Goal: Task Accomplishment & Management: Complete application form

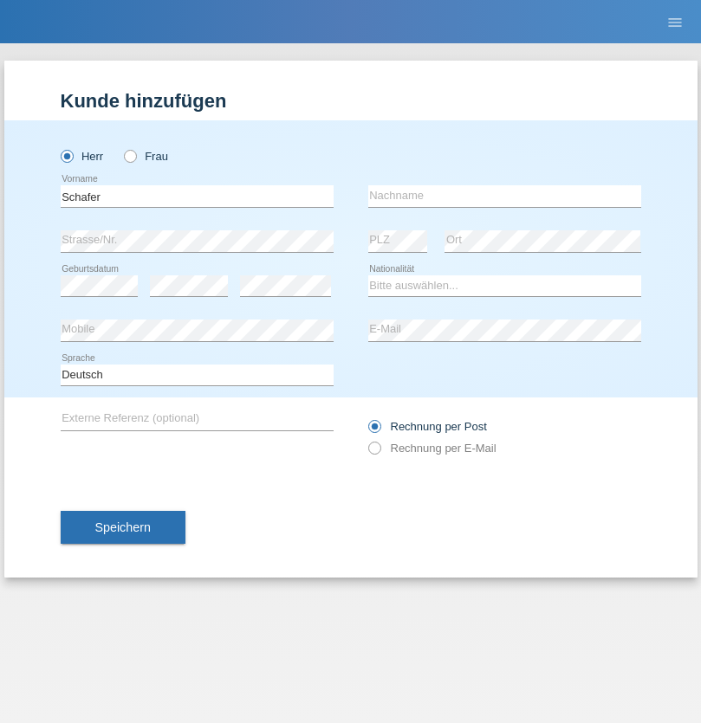
type input "Schafer"
click at [504, 196] on input "text" at bounding box center [504, 196] width 273 height 22
type input "Damien"
select select "CH"
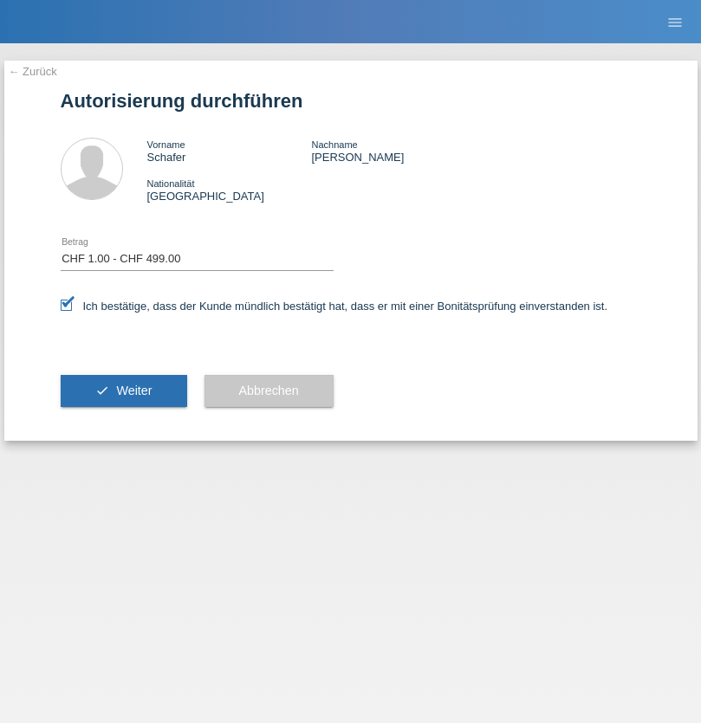
select select "1"
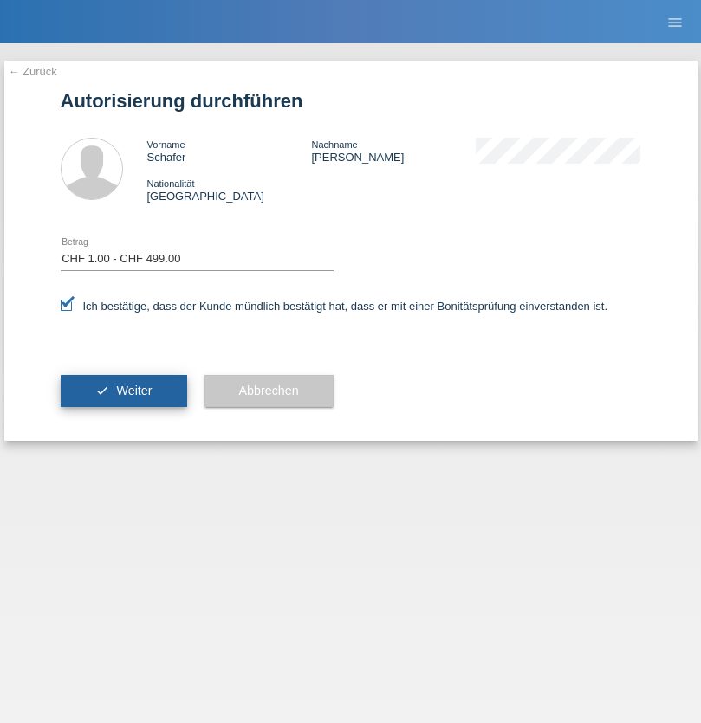
click at [123, 391] on span "Weiter" at bounding box center [134, 391] width 36 height 14
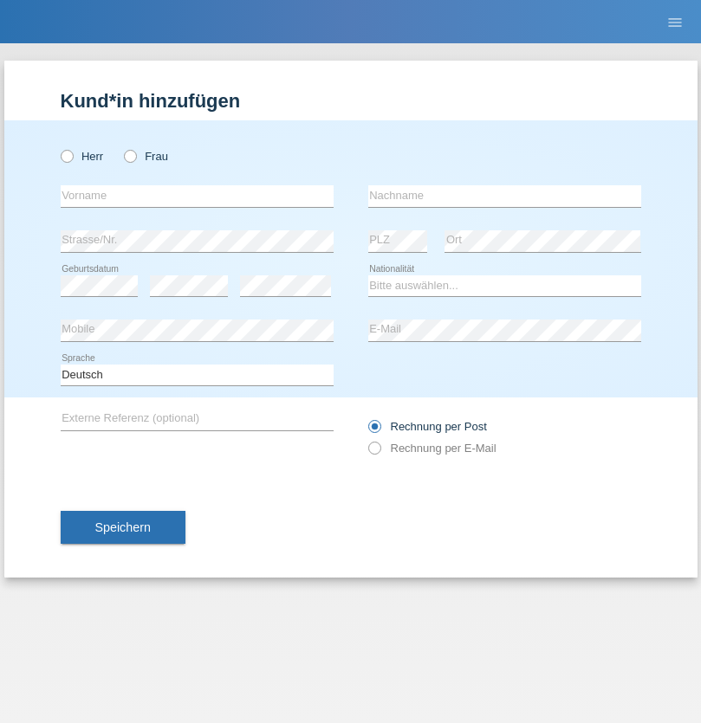
radio input "true"
click at [197, 196] on input "text" at bounding box center [197, 196] width 273 height 22
type input "[PERSON_NAME]"
click at [504, 196] on input "text" at bounding box center [504, 196] width 273 height 22
type input "Pyka"
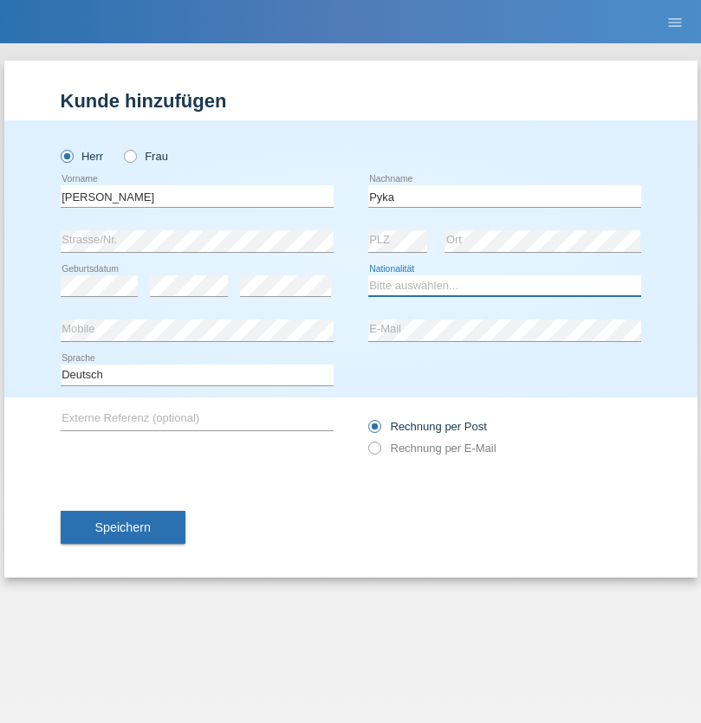
select select "CH"
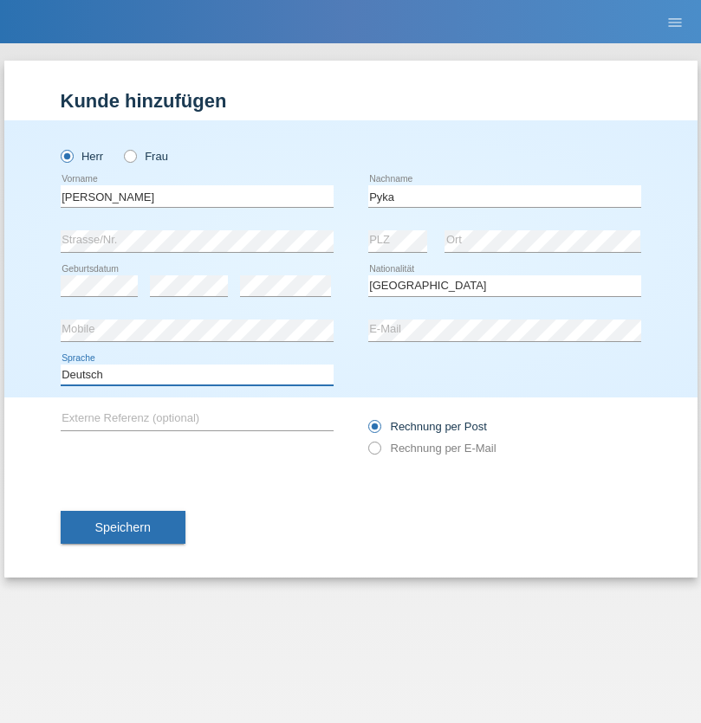
select select "en"
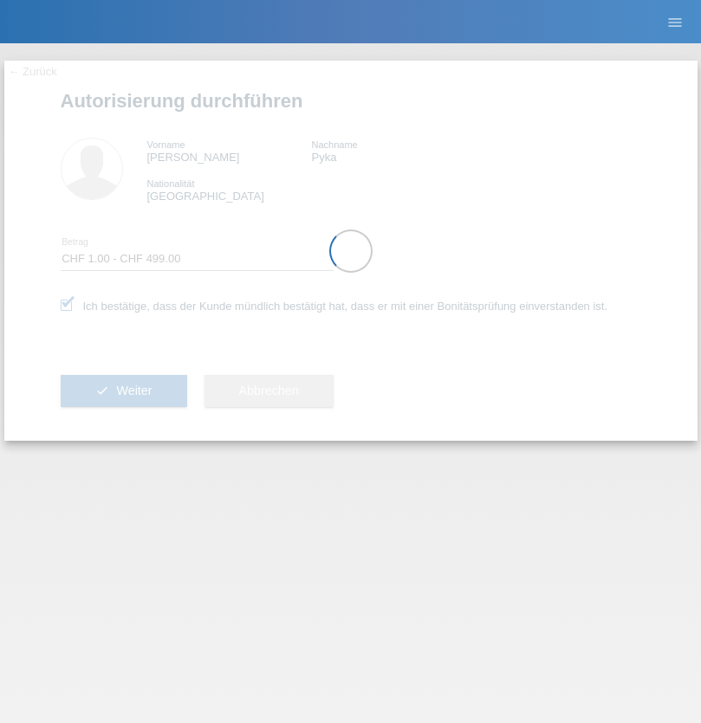
select select "1"
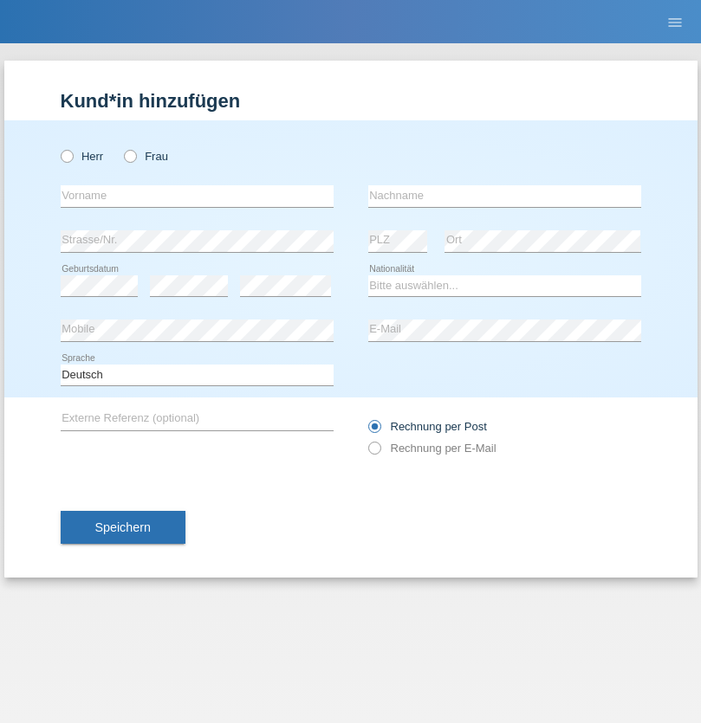
radio input "true"
click at [197, 196] on input "text" at bounding box center [197, 196] width 273 height 22
type input "David"
click at [504, 196] on input "text" at bounding box center [504, 196] width 273 height 22
type input "Nydegger"
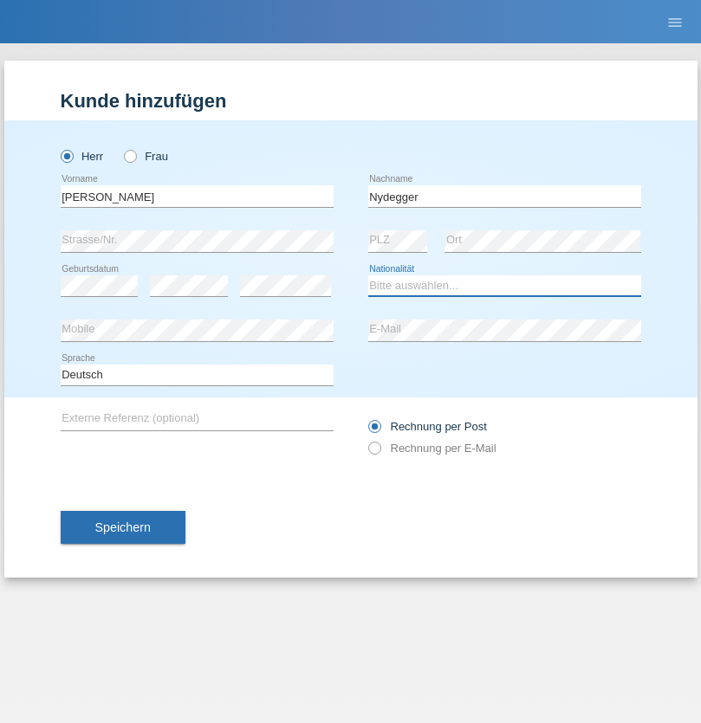
select select "CH"
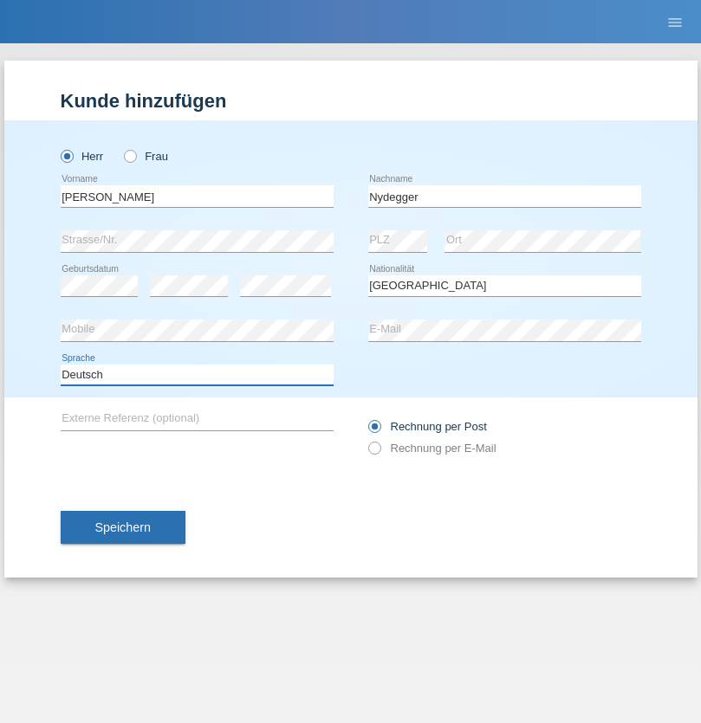
select select "en"
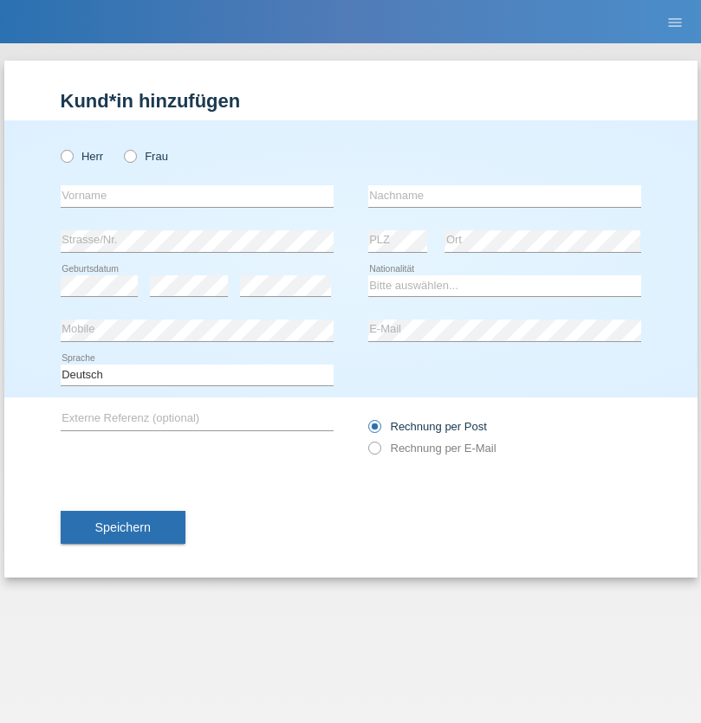
radio input "true"
click at [197, 196] on input "text" at bounding box center [197, 196] width 273 height 22
type input "Corinne"
click at [504, 196] on input "text" at bounding box center [504, 196] width 273 height 22
type input "Nydegger"
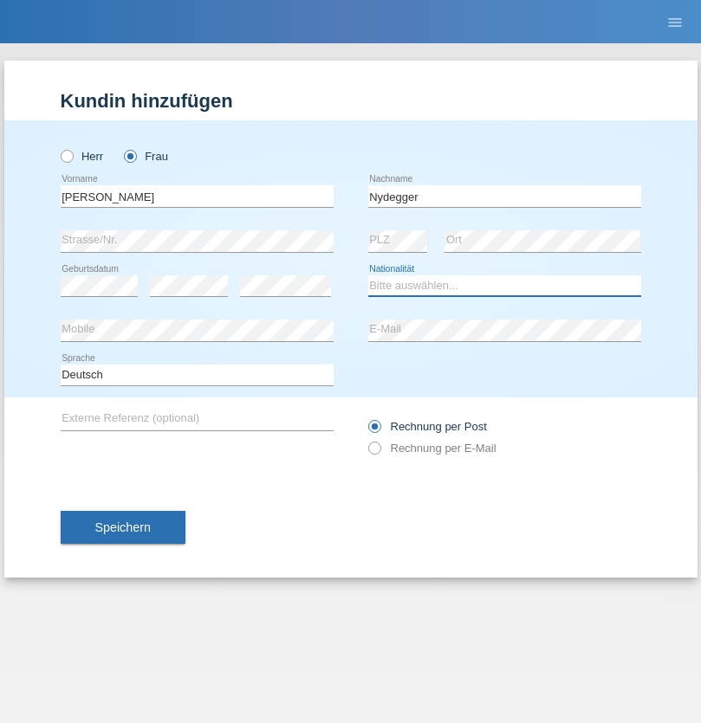
select select "CH"
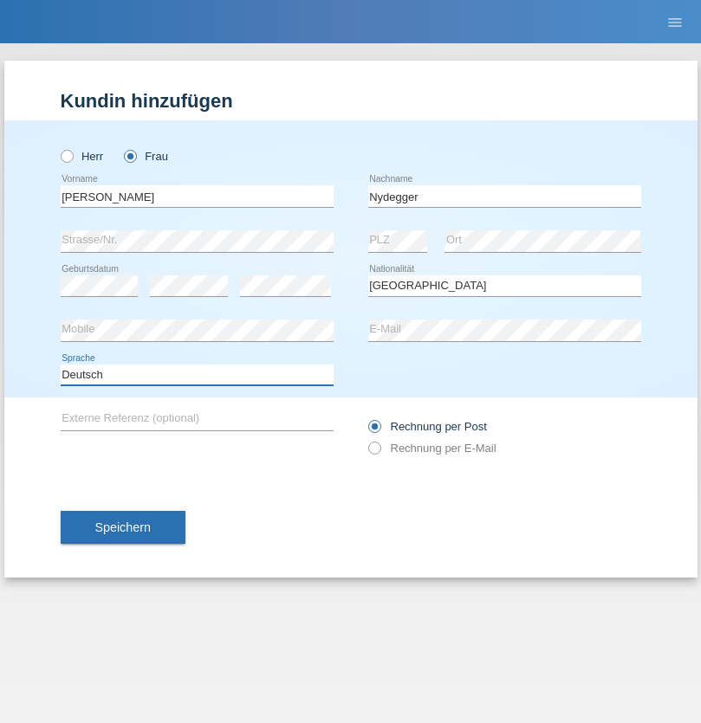
select select "en"
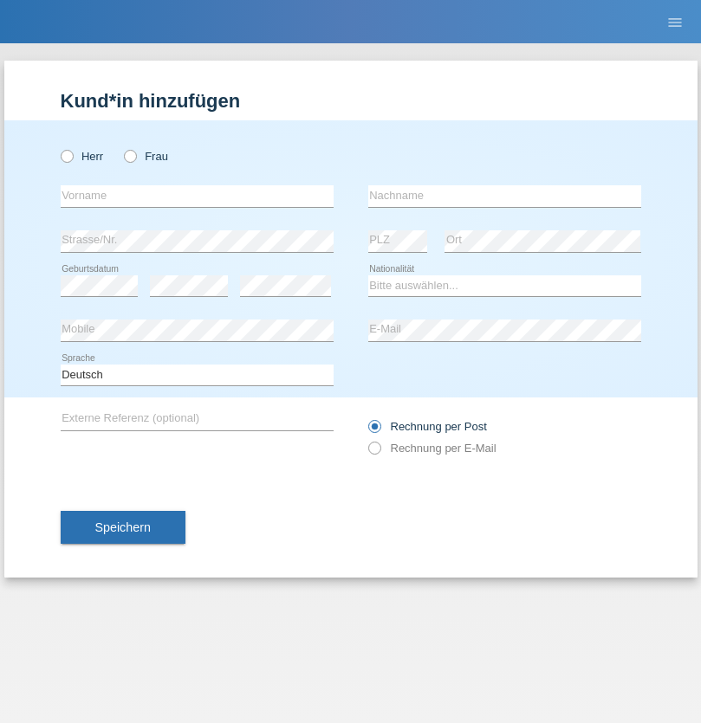
radio input "true"
click at [197, 196] on input "text" at bounding box center [197, 196] width 273 height 22
type input "Goekhan"
click at [504, 196] on input "text" at bounding box center [504, 196] width 273 height 22
type input "Akarsu"
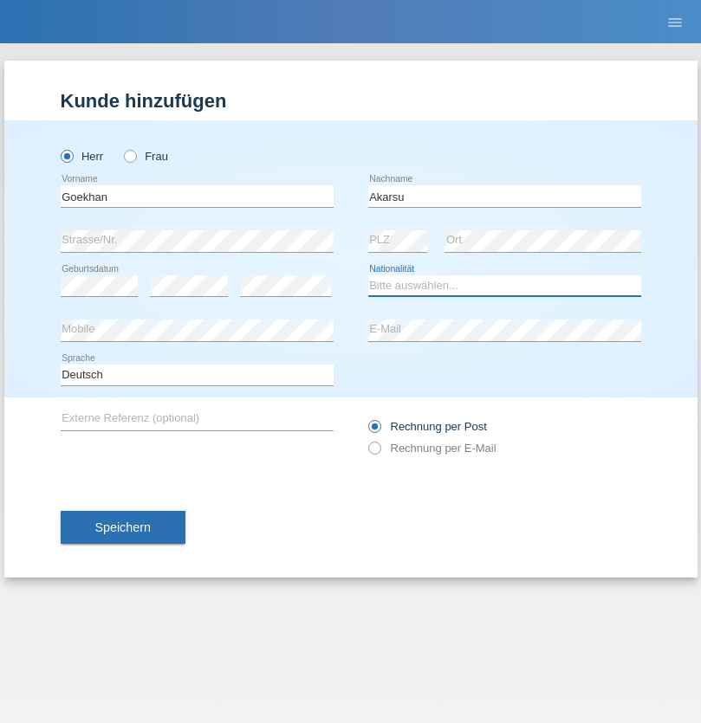
select select "AT"
select select "C"
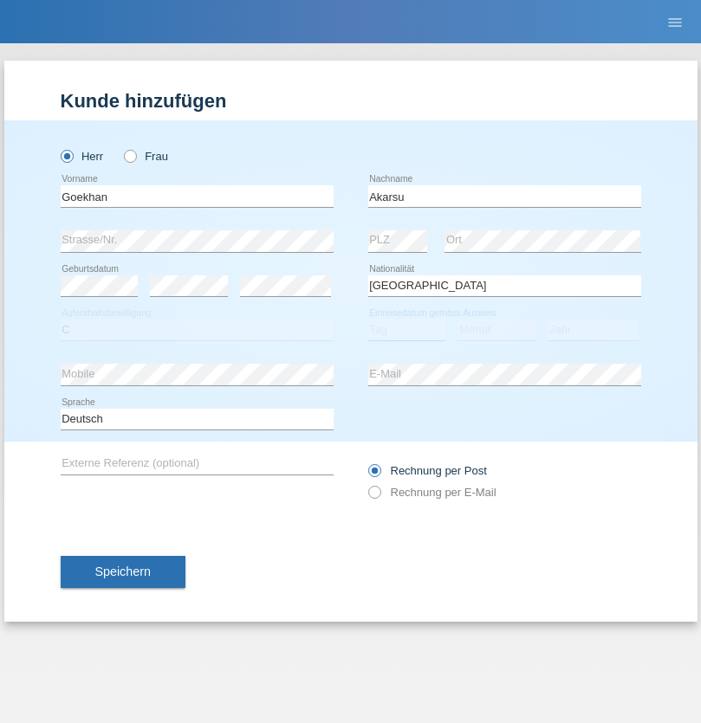
select select "01"
select select "05"
select select "2021"
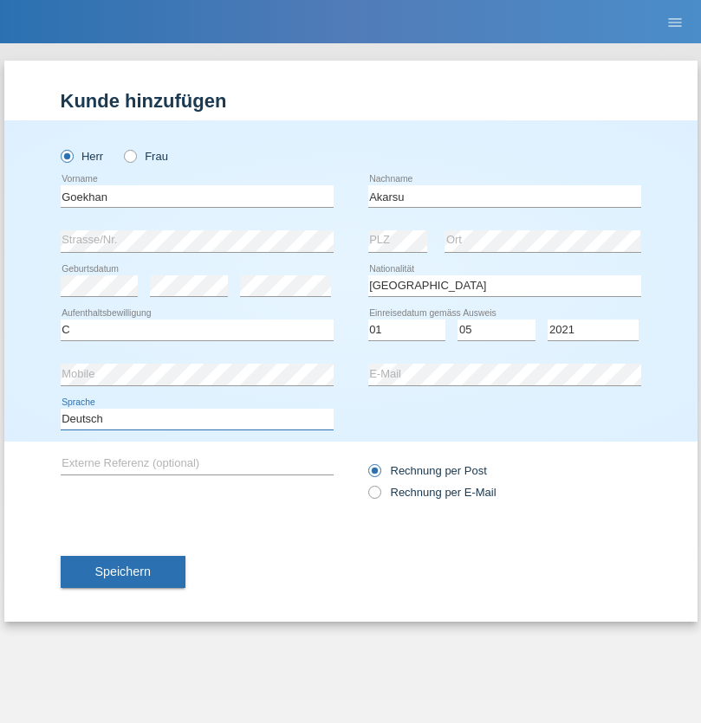
select select "en"
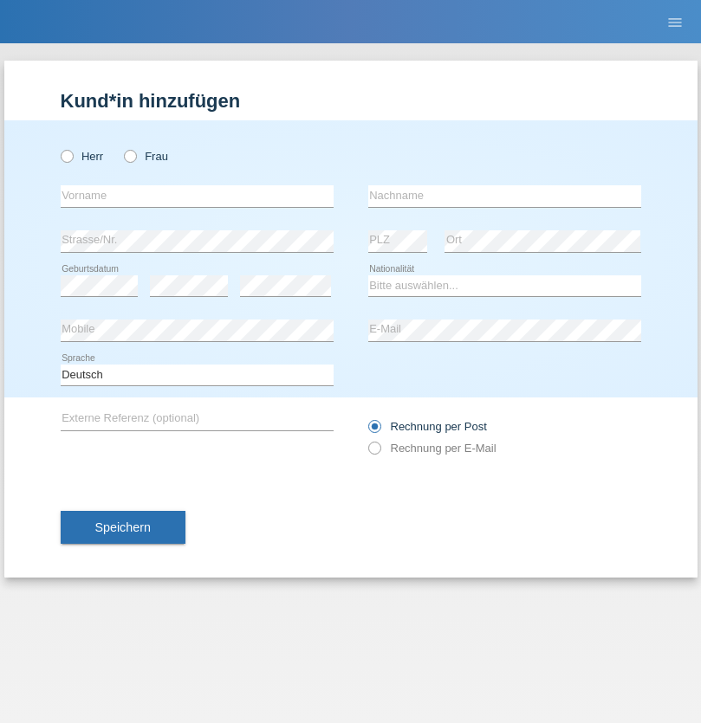
radio input "true"
click at [197, 196] on input "text" at bounding box center [197, 196] width 273 height 22
type input "Daniele"
click at [504, 196] on input "text" at bounding box center [504, 196] width 273 height 22
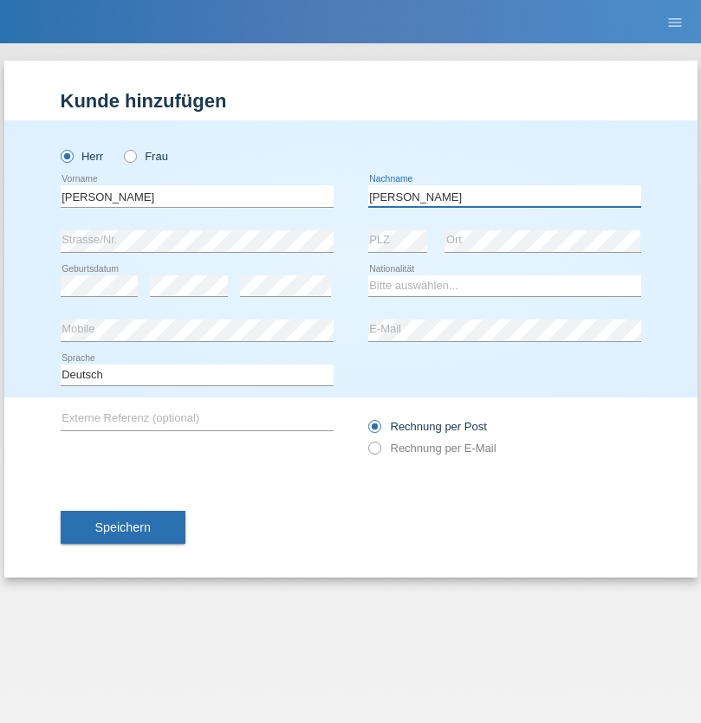
type input "Daniele"
select select "IT"
select select "C"
select select "22"
select select "06"
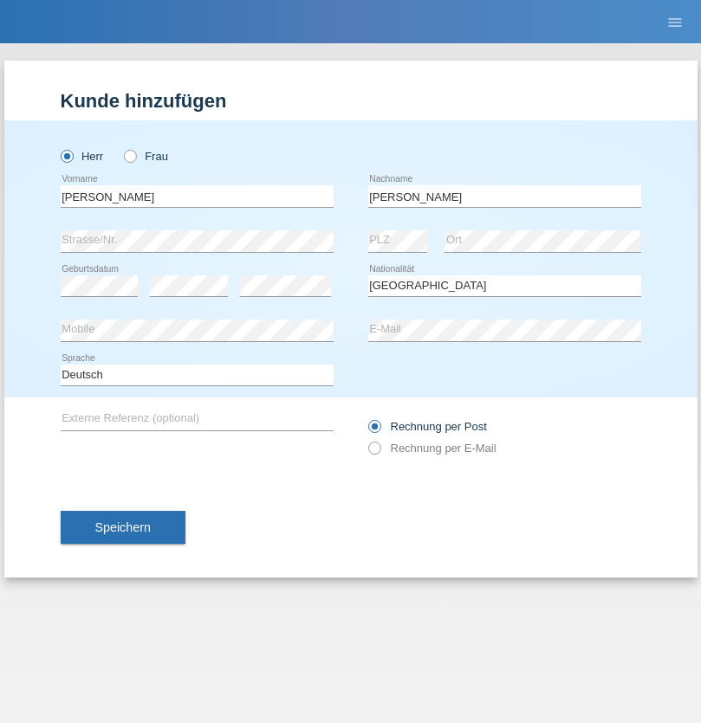
select select "1964"
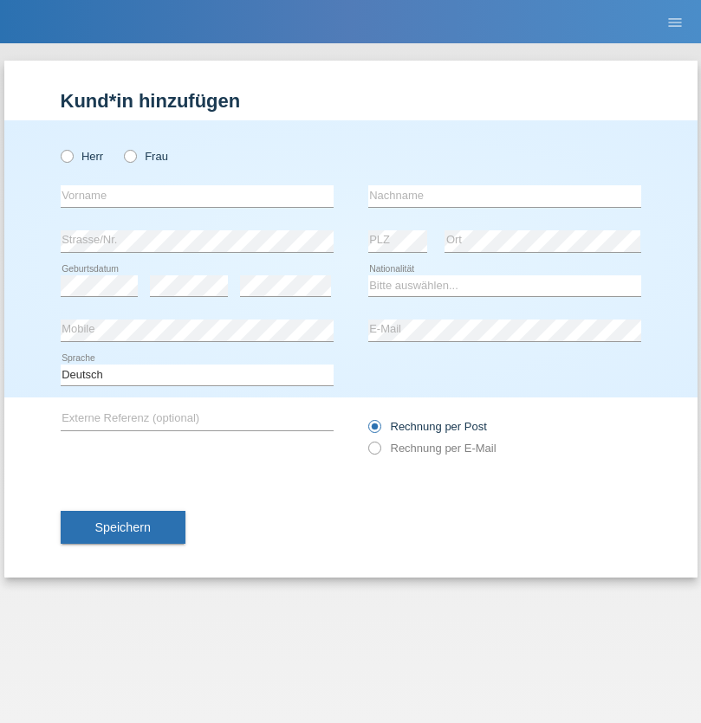
radio input "true"
click at [197, 196] on input "text" at bounding box center [197, 196] width 273 height 22
type input "[DATE]"
click at [504, 196] on input "text" at bounding box center [504, 196] width 273 height 22
type input "Alessio"
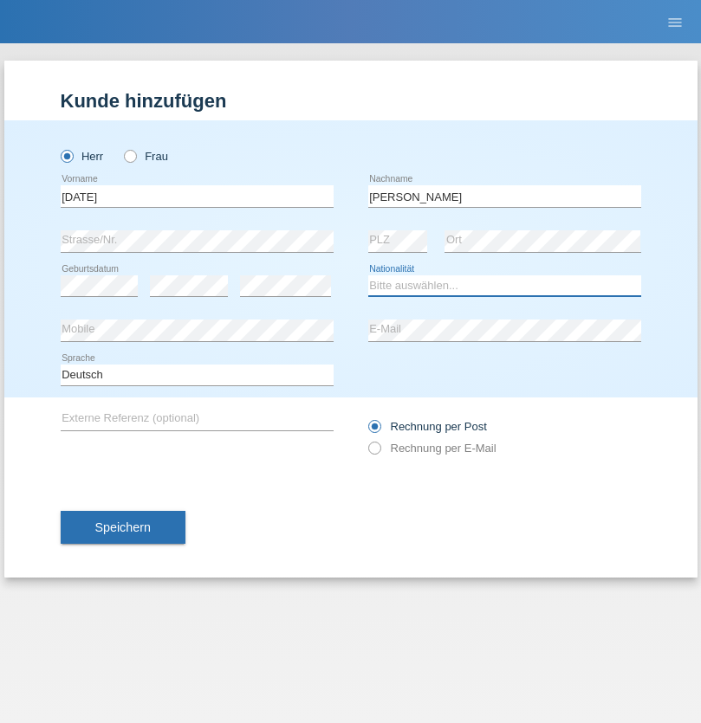
select select "IT"
select select "C"
select select "01"
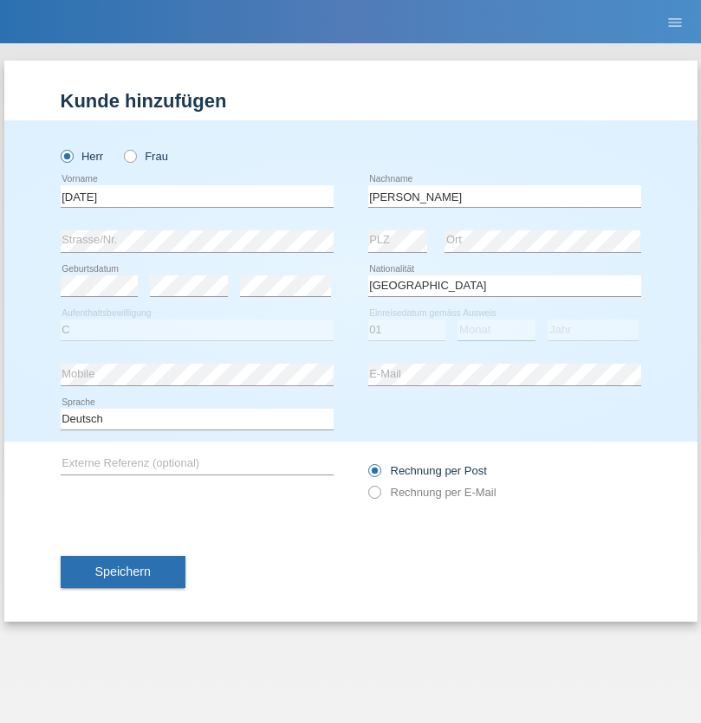
select select "05"
select select "2021"
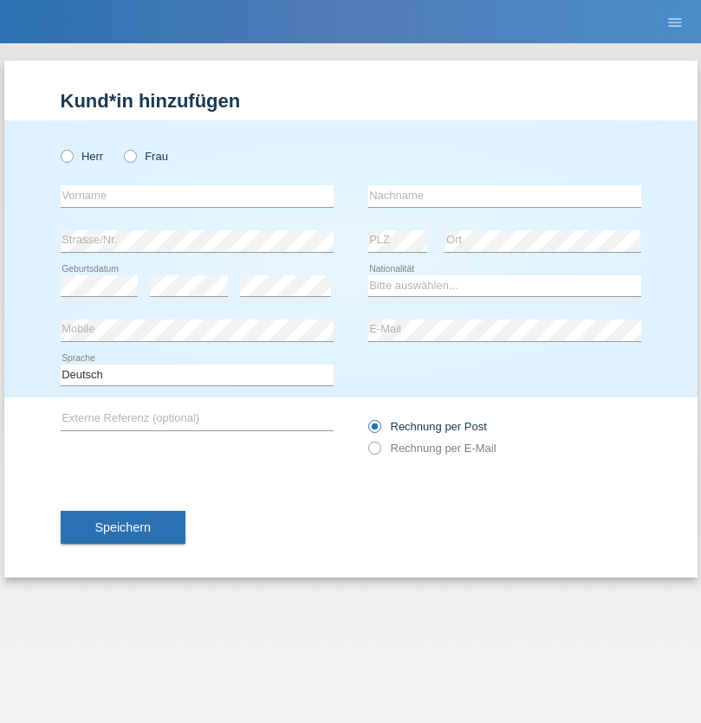
radio input "true"
click at [197, 196] on input "text" at bounding box center [197, 196] width 273 height 22
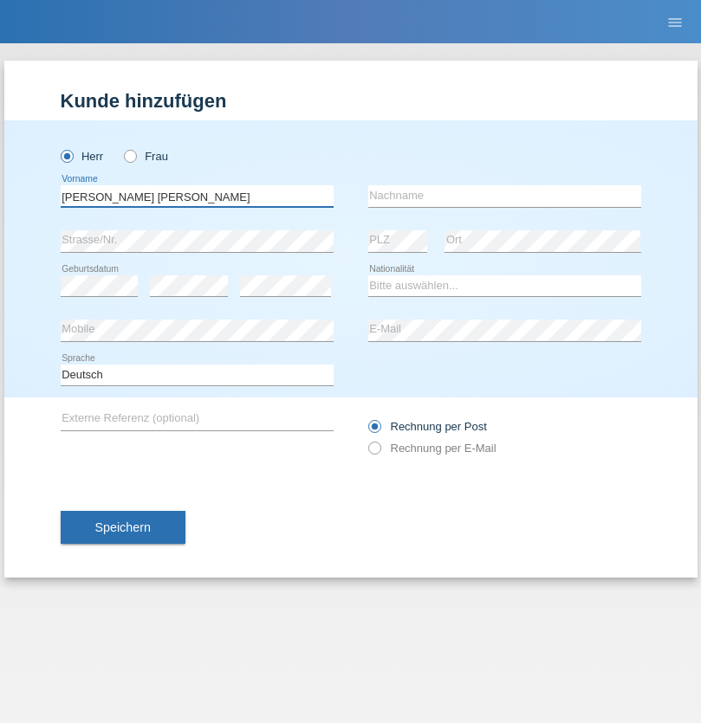
type input "Claudiu Marian"
click at [504, 196] on input "text" at bounding box center [504, 196] width 273 height 22
type input "Cislariu"
select select "CH"
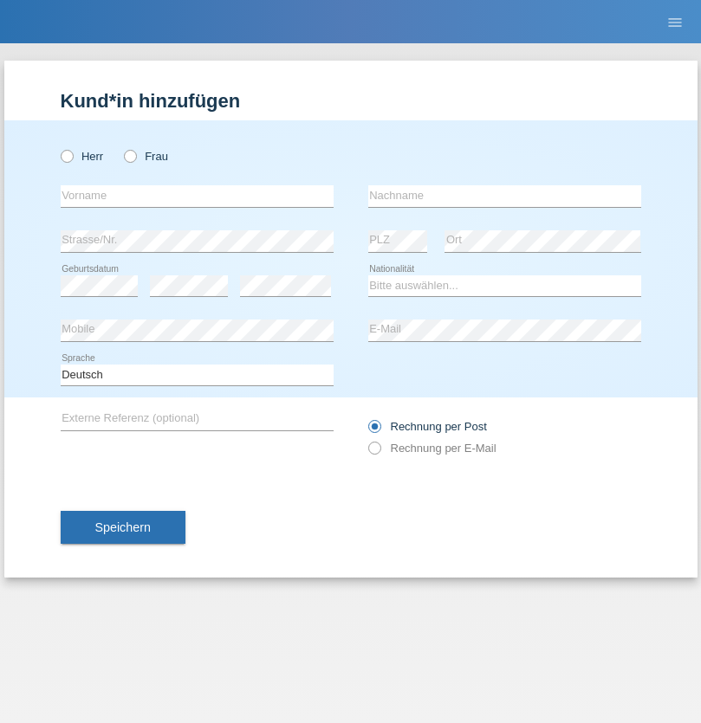
radio input "true"
select select "CH"
radio input "true"
click at [197, 196] on input "text" at bounding box center [197, 196] width 273 height 22
type input "Zsolt"
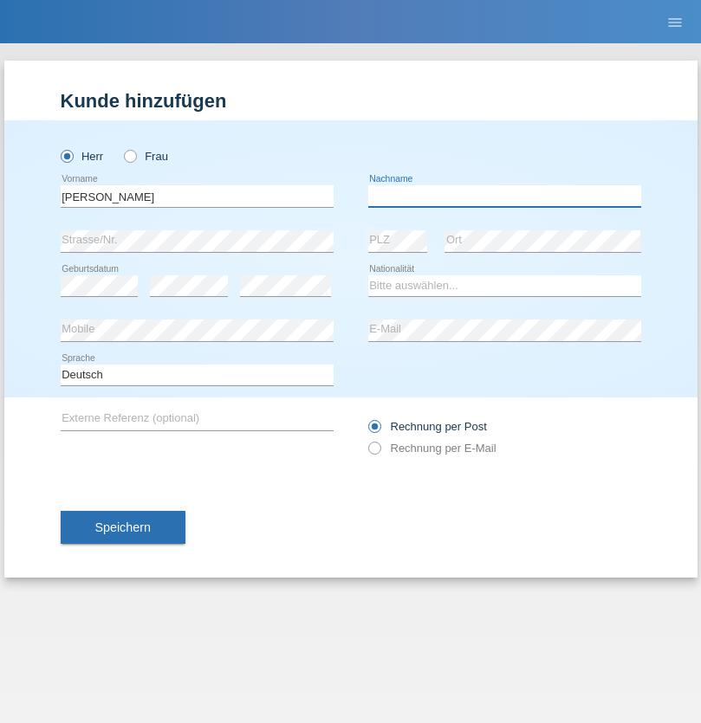
click at [504, 196] on input "text" at bounding box center [504, 196] width 273 height 22
type input "Kappelmayer"
select select "MG"
select select "C"
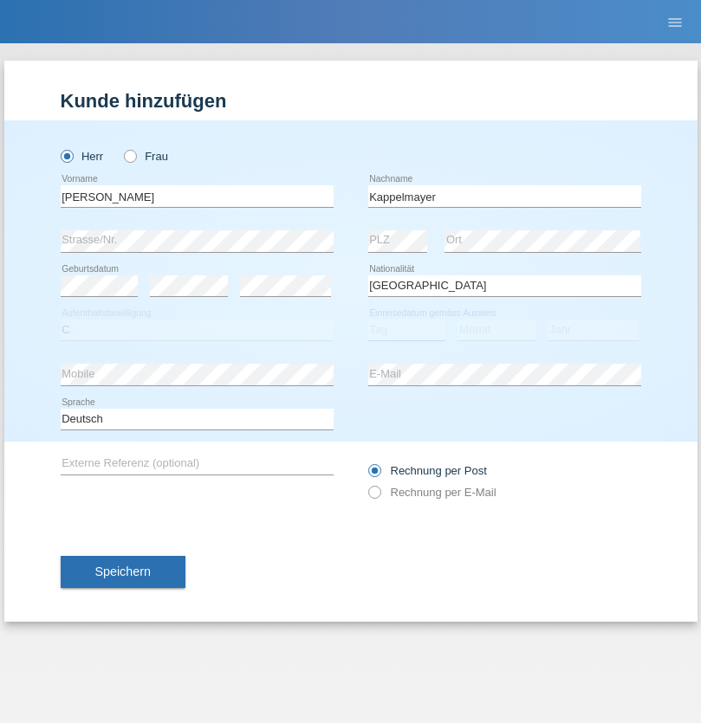
select select "31"
select select "08"
select select "2021"
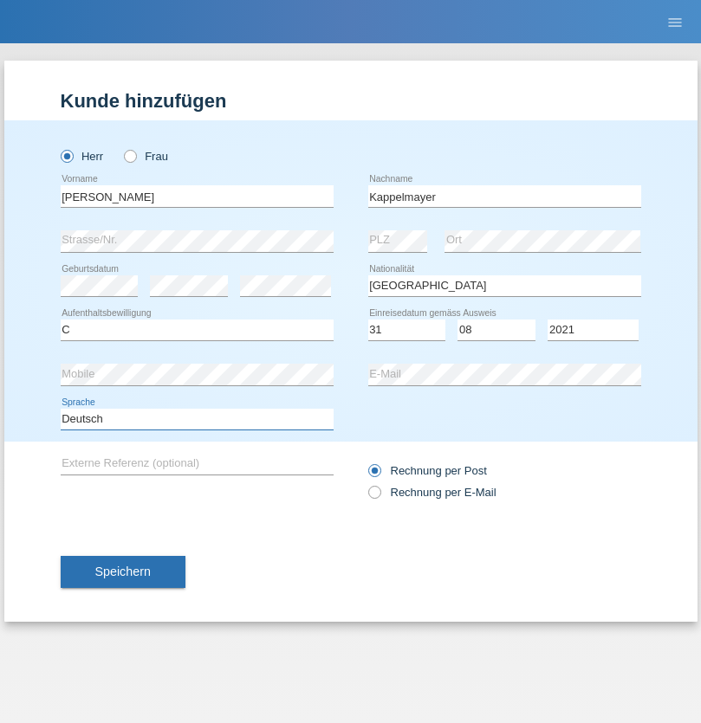
select select "en"
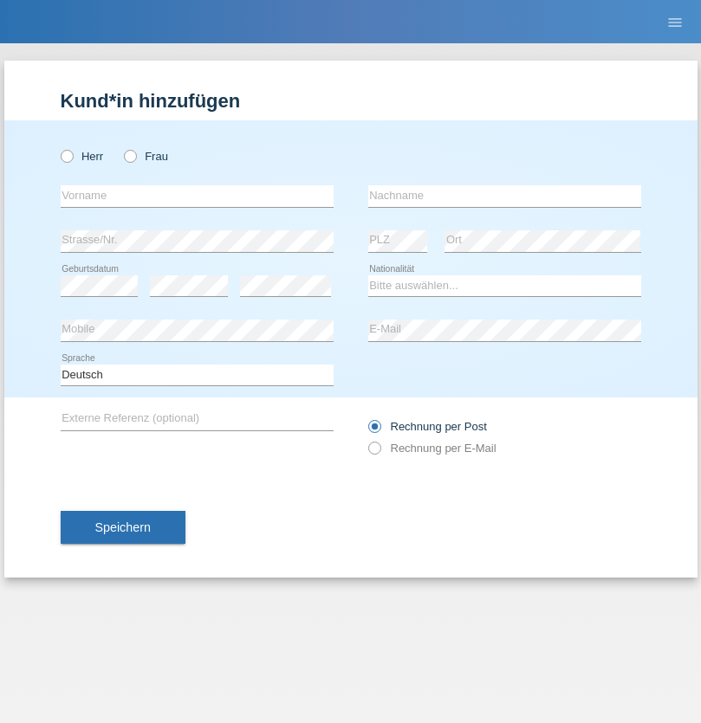
radio input "true"
click at [197, 196] on input "text" at bounding box center [197, 196] width 273 height 22
type input "firat"
click at [504, 196] on input "text" at bounding box center [504, 196] width 273 height 22
type input "kara"
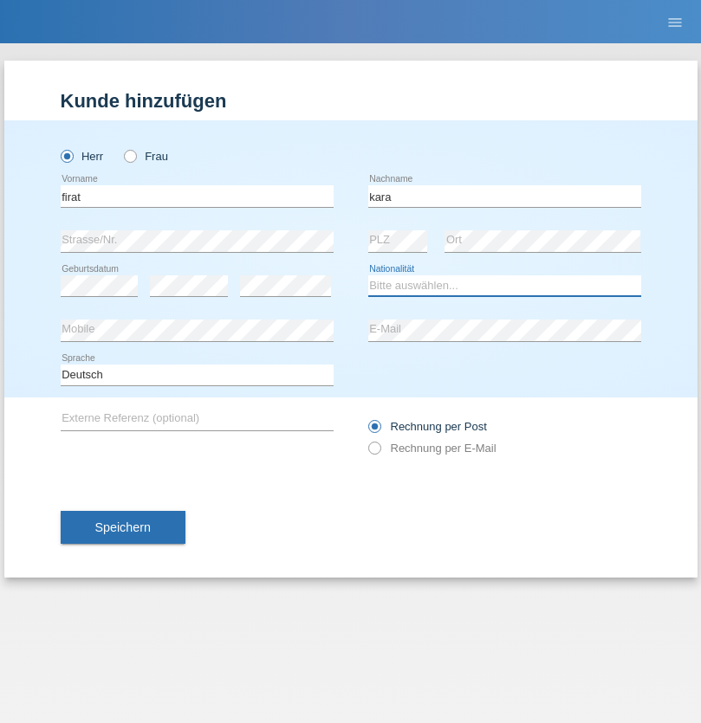
select select "CH"
radio input "true"
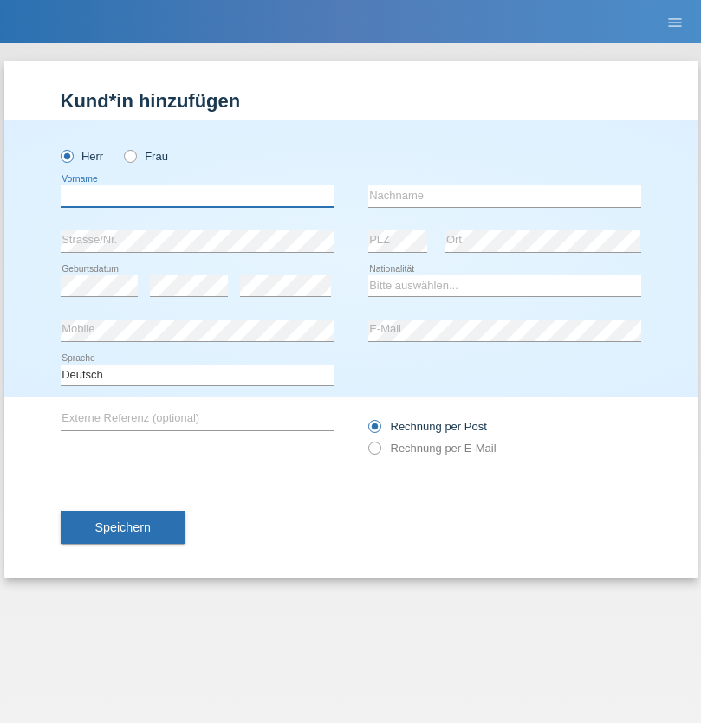
click at [197, 196] on input "text" at bounding box center [197, 196] width 273 height 22
type input "[PERSON_NAME]"
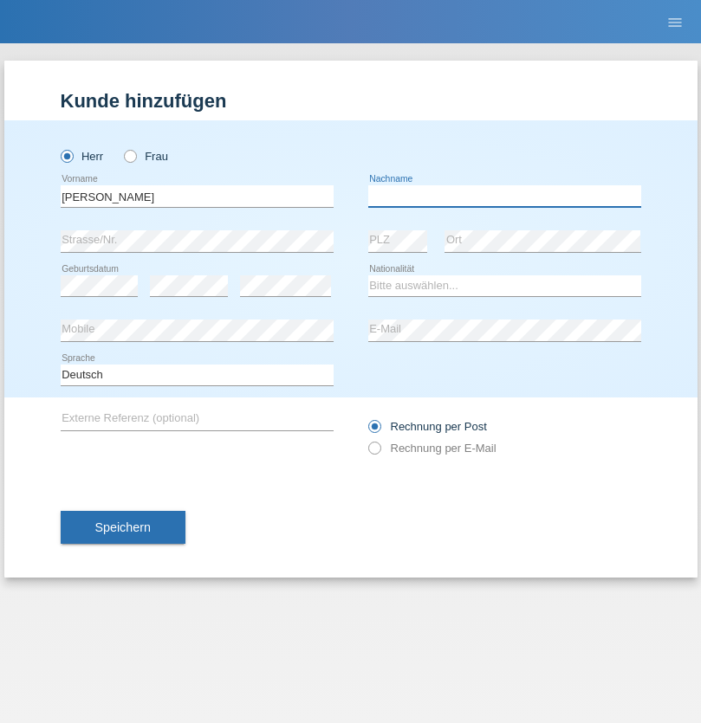
click at [504, 196] on input "text" at bounding box center [504, 196] width 273 height 22
type input "Panda nzinga"
select select "MN"
select select "C"
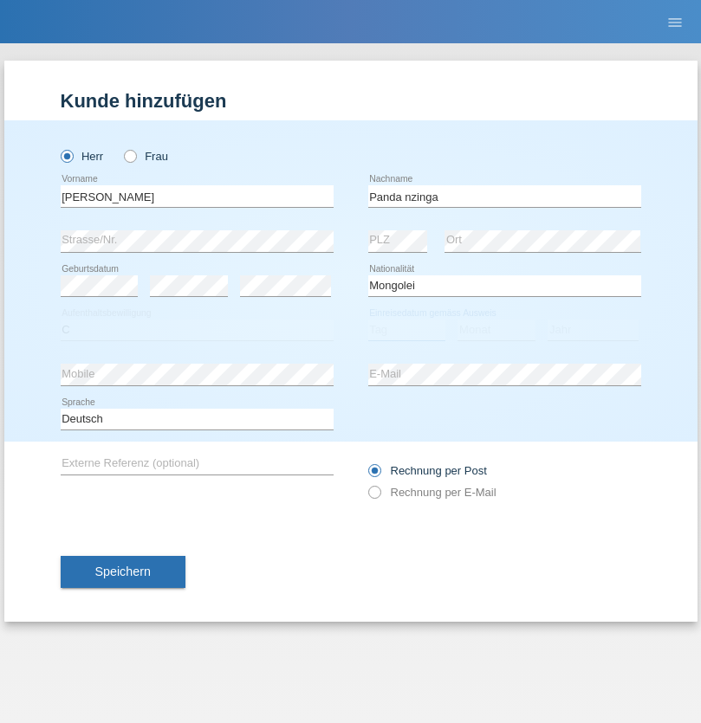
select select "28"
select select "11"
select select "2001"
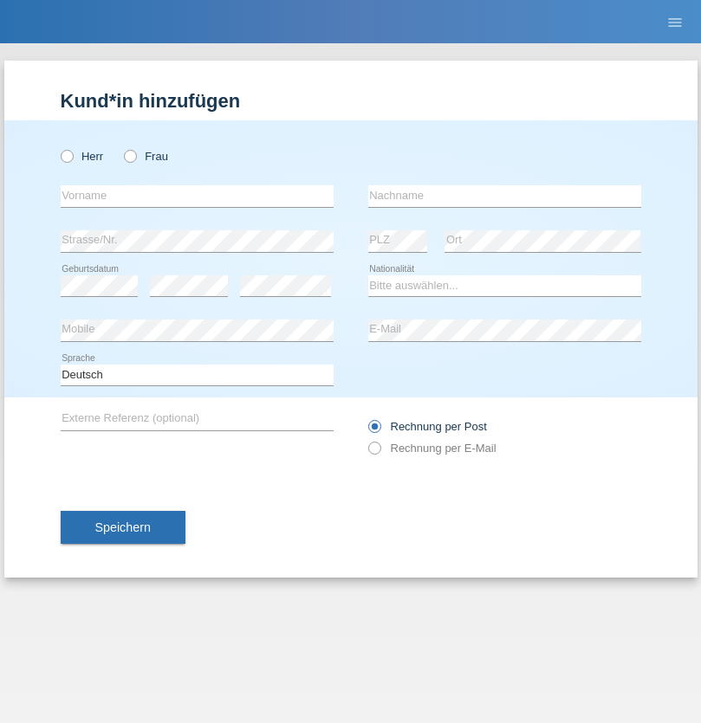
radio input "true"
select select "HU"
select select "C"
select select "30"
select select "10"
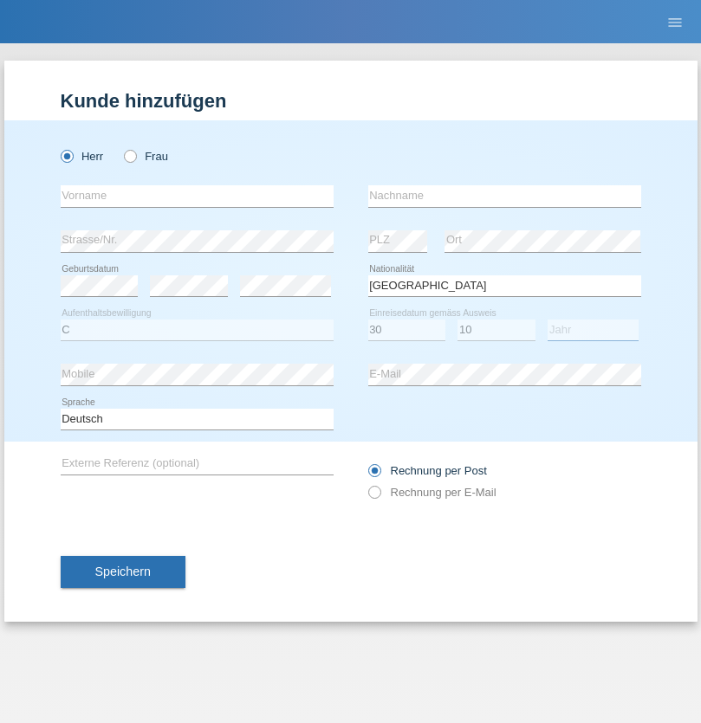
select select "2021"
